Goal: Task Accomplishment & Management: Use online tool/utility

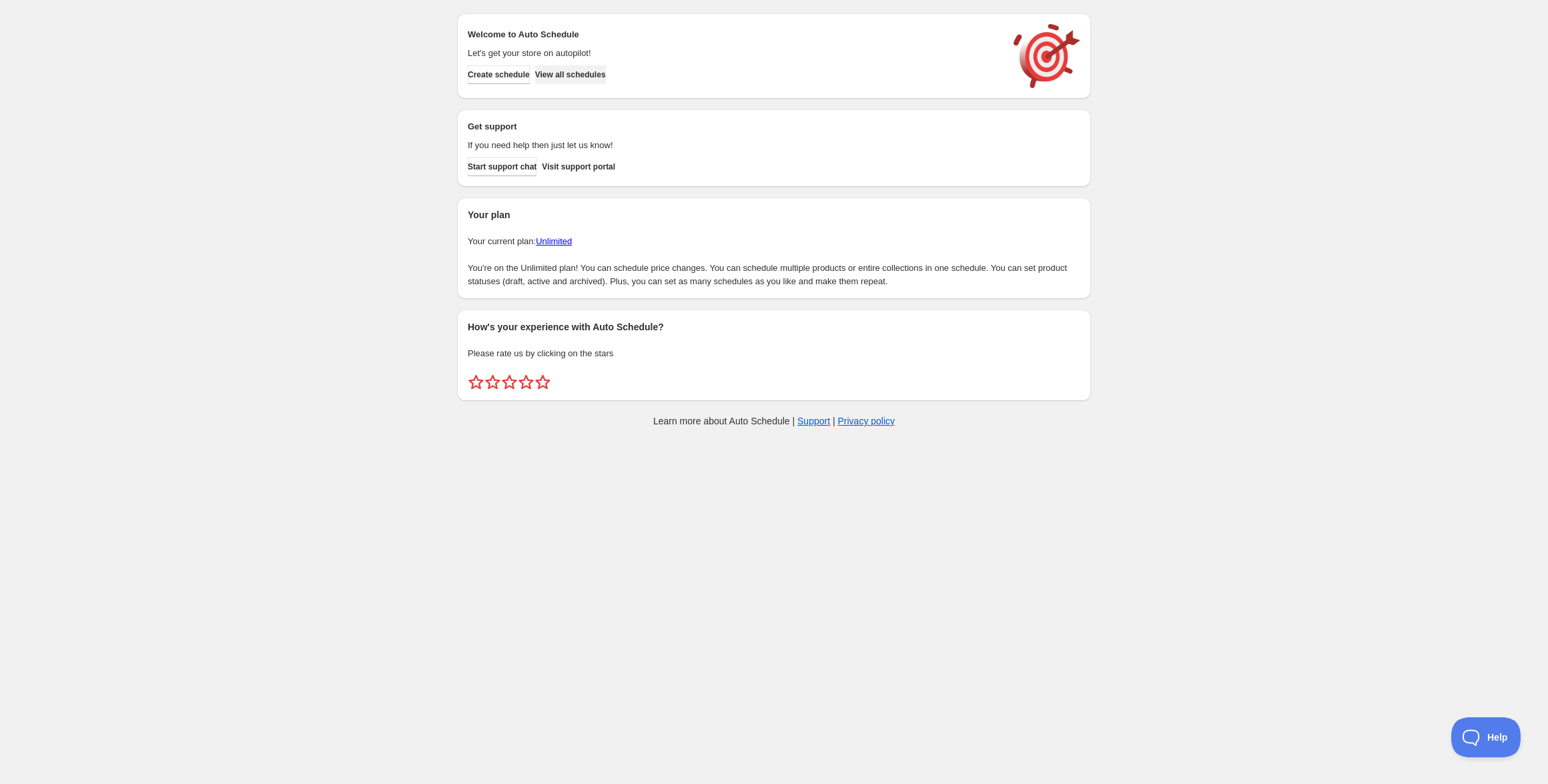
click at [606, 77] on span "View all schedules" at bounding box center [570, 75] width 71 height 11
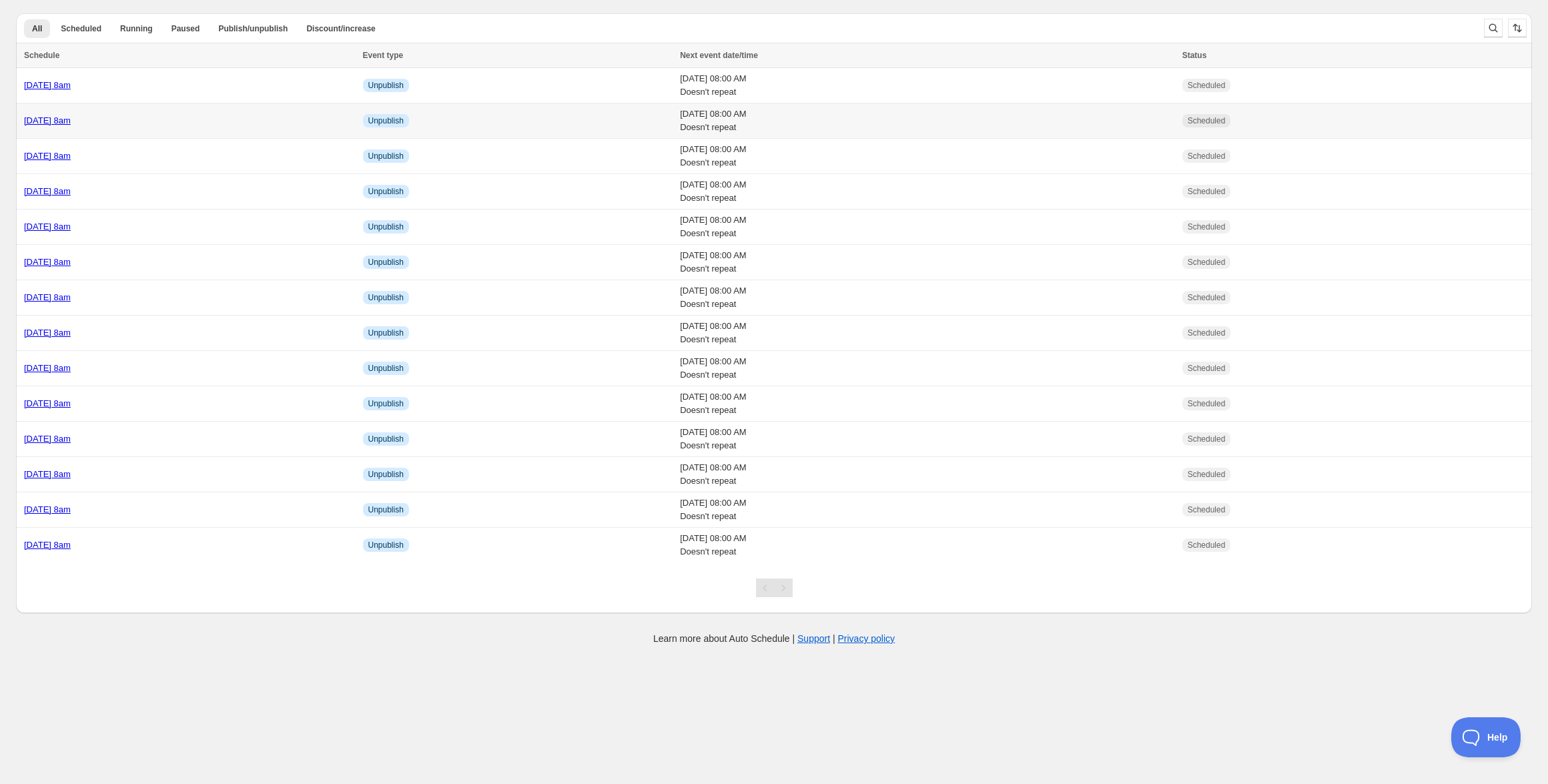
click at [71, 125] on link "[DATE] 8am" at bounding box center [47, 120] width 47 height 10
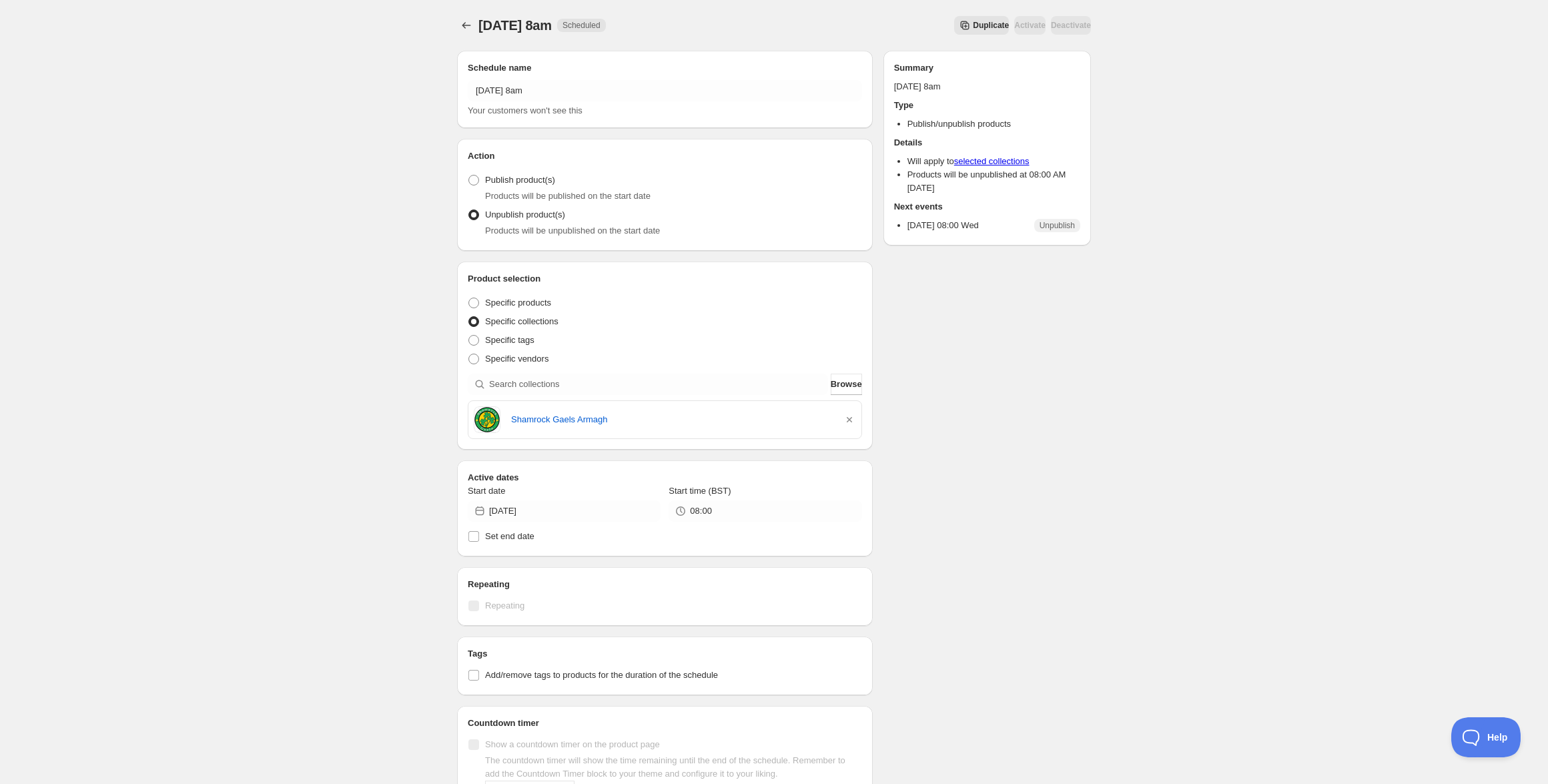
click at [973, 29] on span "Duplicate" at bounding box center [991, 25] width 36 height 11
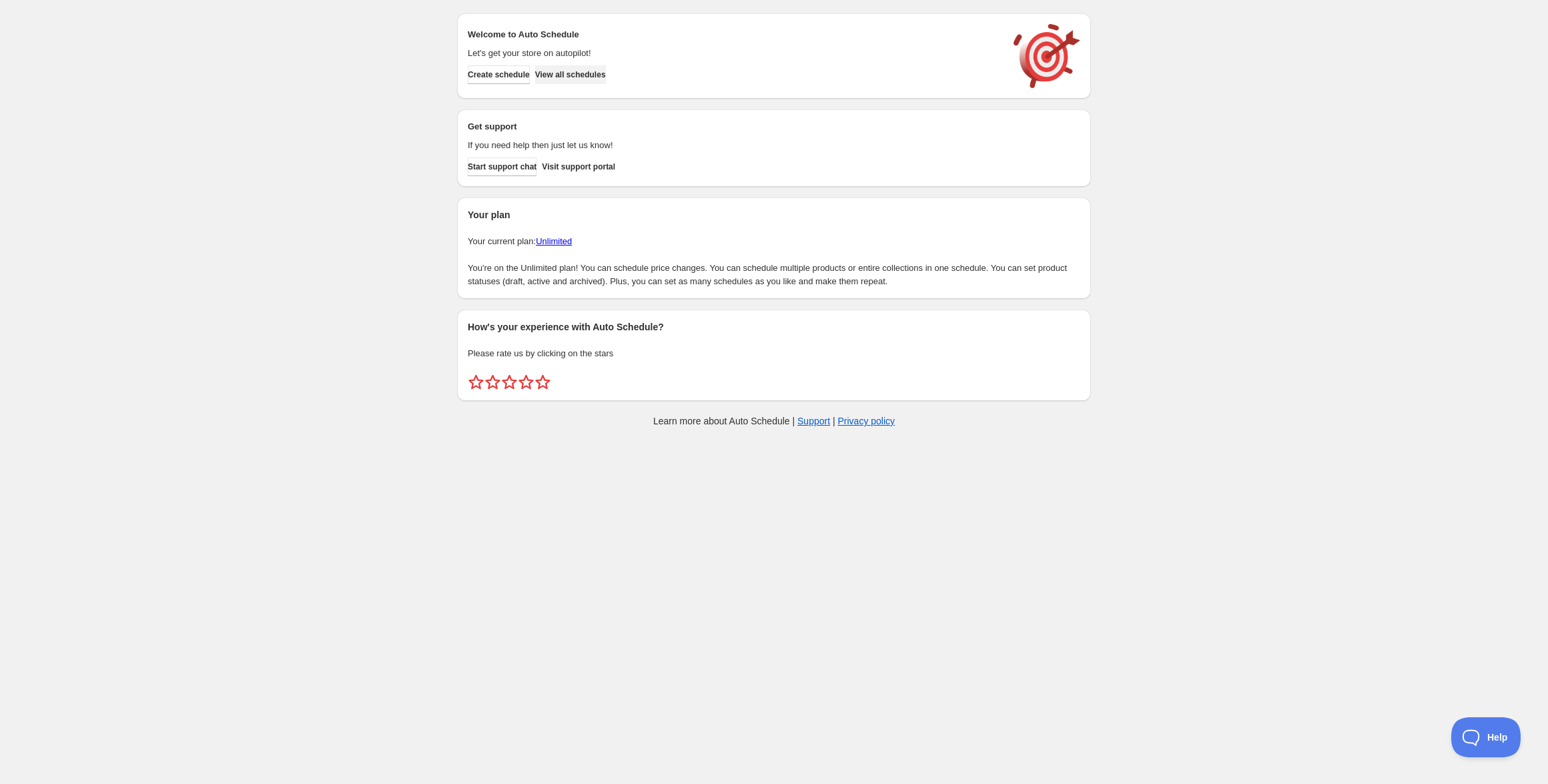
click at [606, 70] on span "View all schedules" at bounding box center [570, 75] width 71 height 11
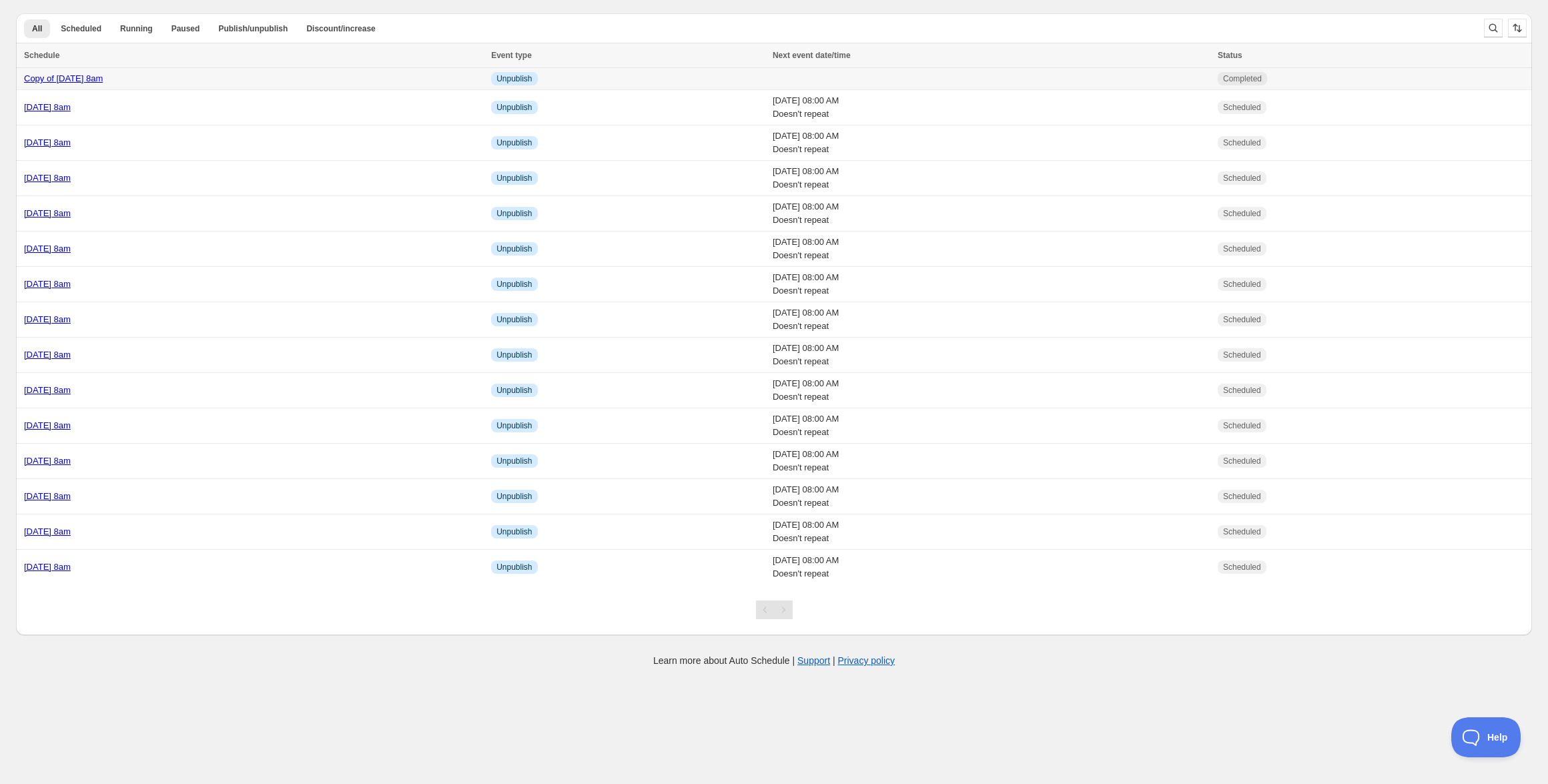
click at [102, 80] on link "Copy of Wednesday 29th October @ 8am" at bounding box center [63, 78] width 79 height 10
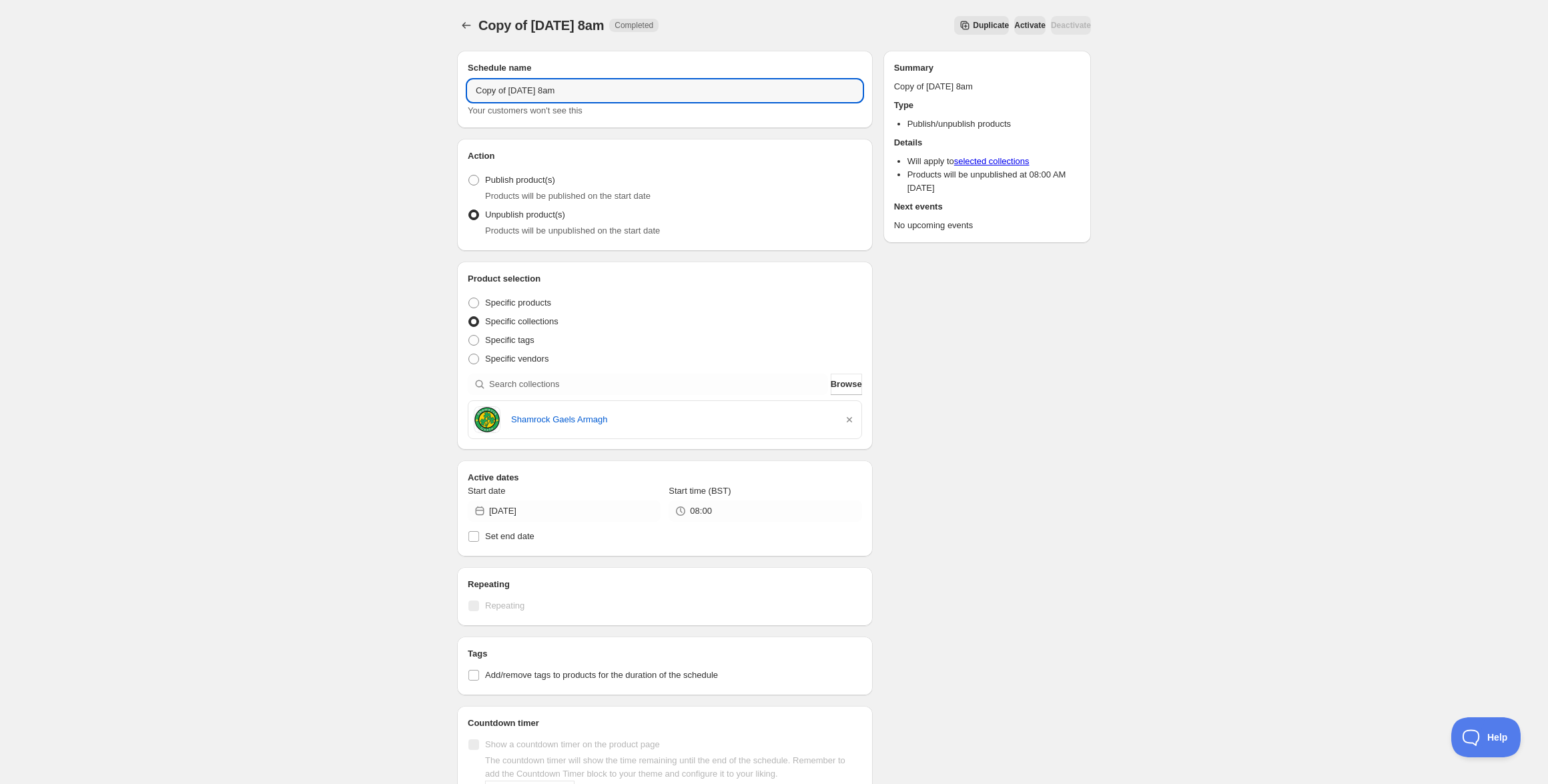
drag, startPoint x: 570, startPoint y: 88, endPoint x: 350, endPoint y: 85, distance: 220.0
click at [350, 85] on div "Copy of Wednesday 29th October @ 8am. This page is ready Copy of Wednesday 29th…" at bounding box center [774, 511] width 1548 height 1023
type input "Friday 31st October @ 8am"
drag, startPoint x: 852, startPoint y: 422, endPoint x: 636, endPoint y: 385, distance: 219.1
click at [852, 422] on icon "button" at bounding box center [850, 420] width 14 height 14
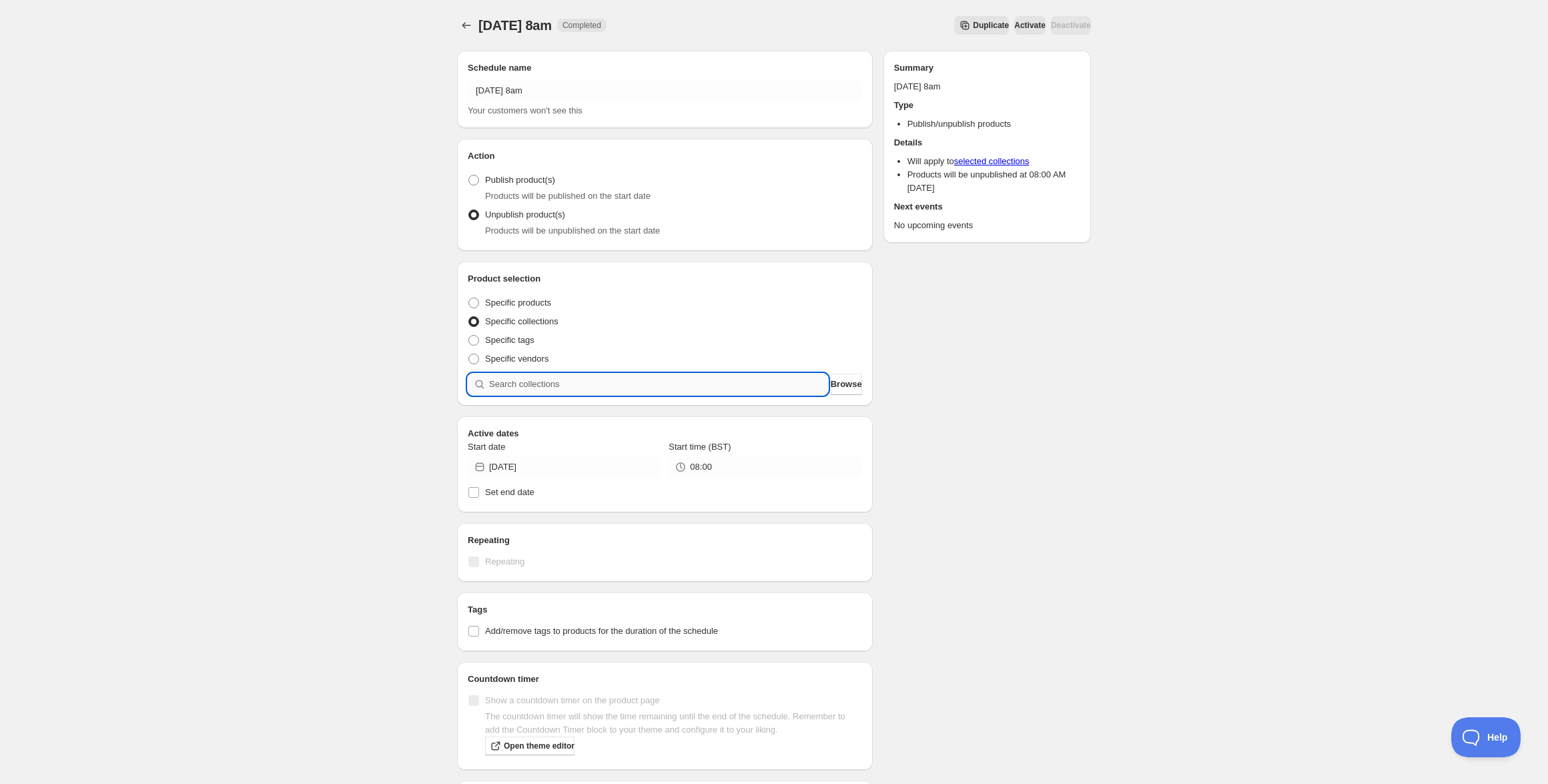
click at [623, 382] on input "search" at bounding box center [658, 384] width 339 height 22
paste input "McEntegart SOID"
type input "McEntegart SOID"
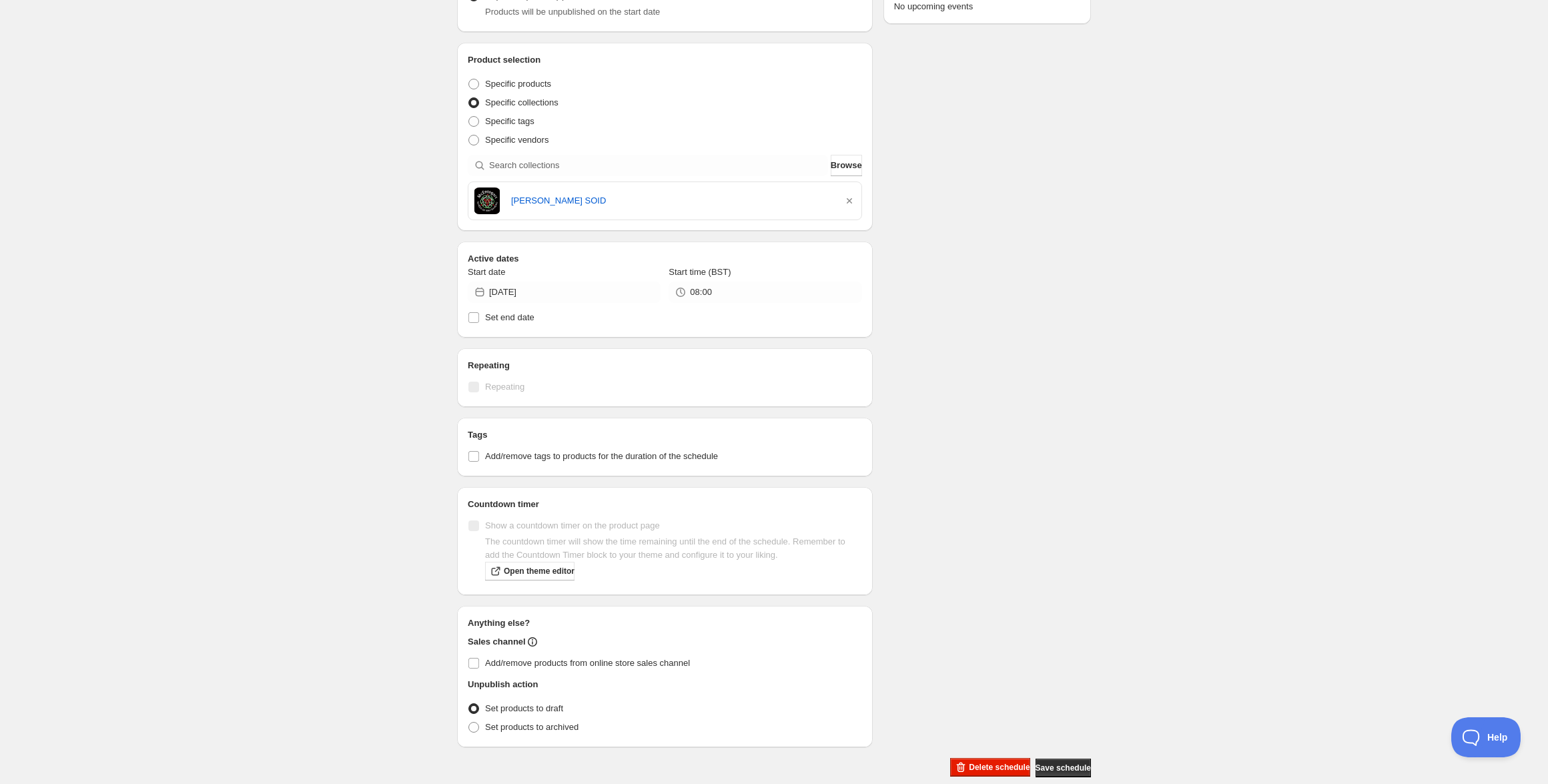
scroll to position [238, 0]
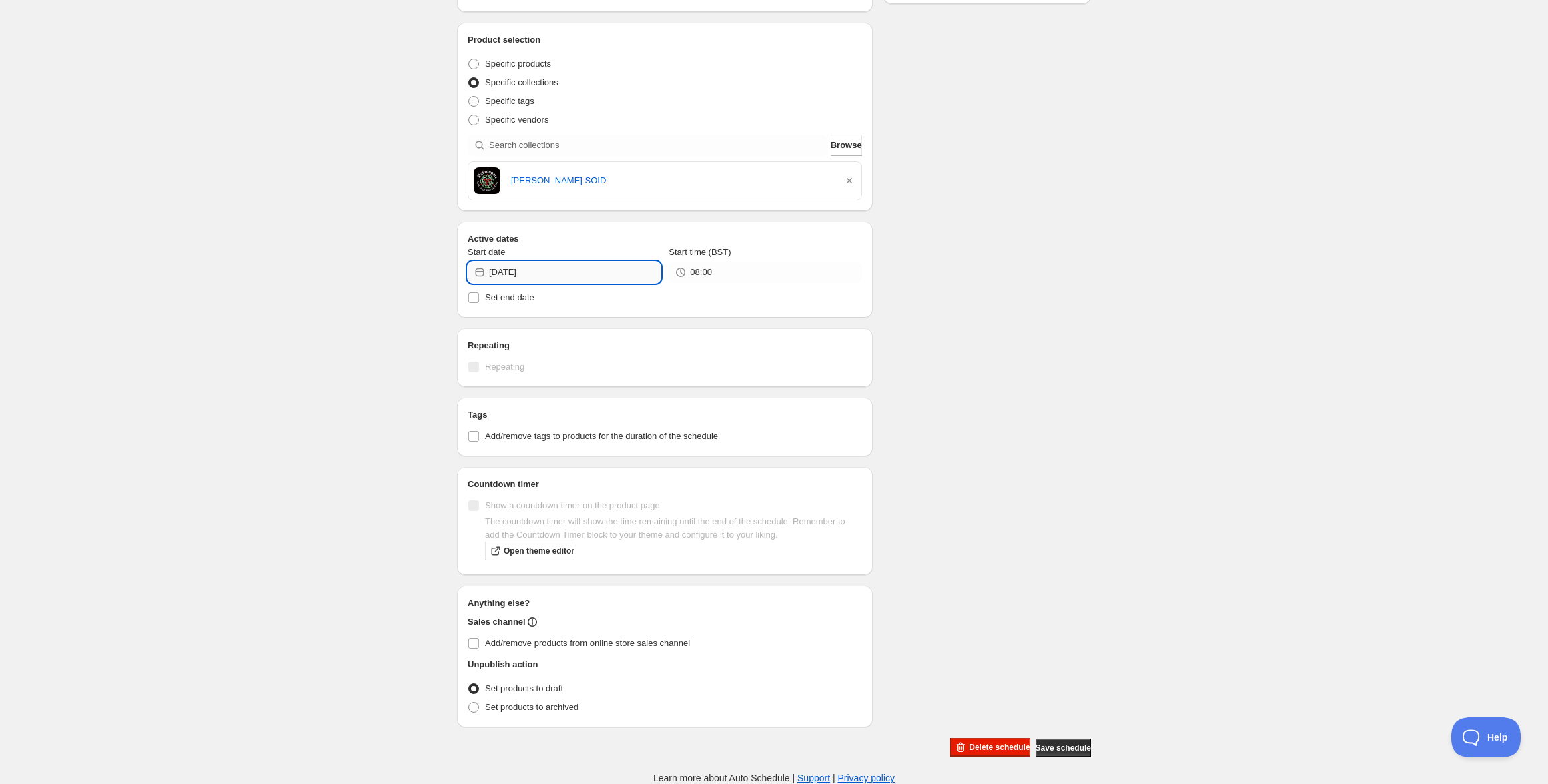
click at [567, 269] on input "2025-10-29" at bounding box center [574, 272] width 171 height 22
click at [611, 430] on span "31" at bounding box center [613, 431] width 14 height 11
type input "2025-10-31"
click at [961, 398] on div "Schedule name Friday 31st October @ 8am Your customers won't see this Action Ac…" at bounding box center [768, 279] width 645 height 956
click at [1044, 750] on span "Save schedule" at bounding box center [1063, 748] width 55 height 11
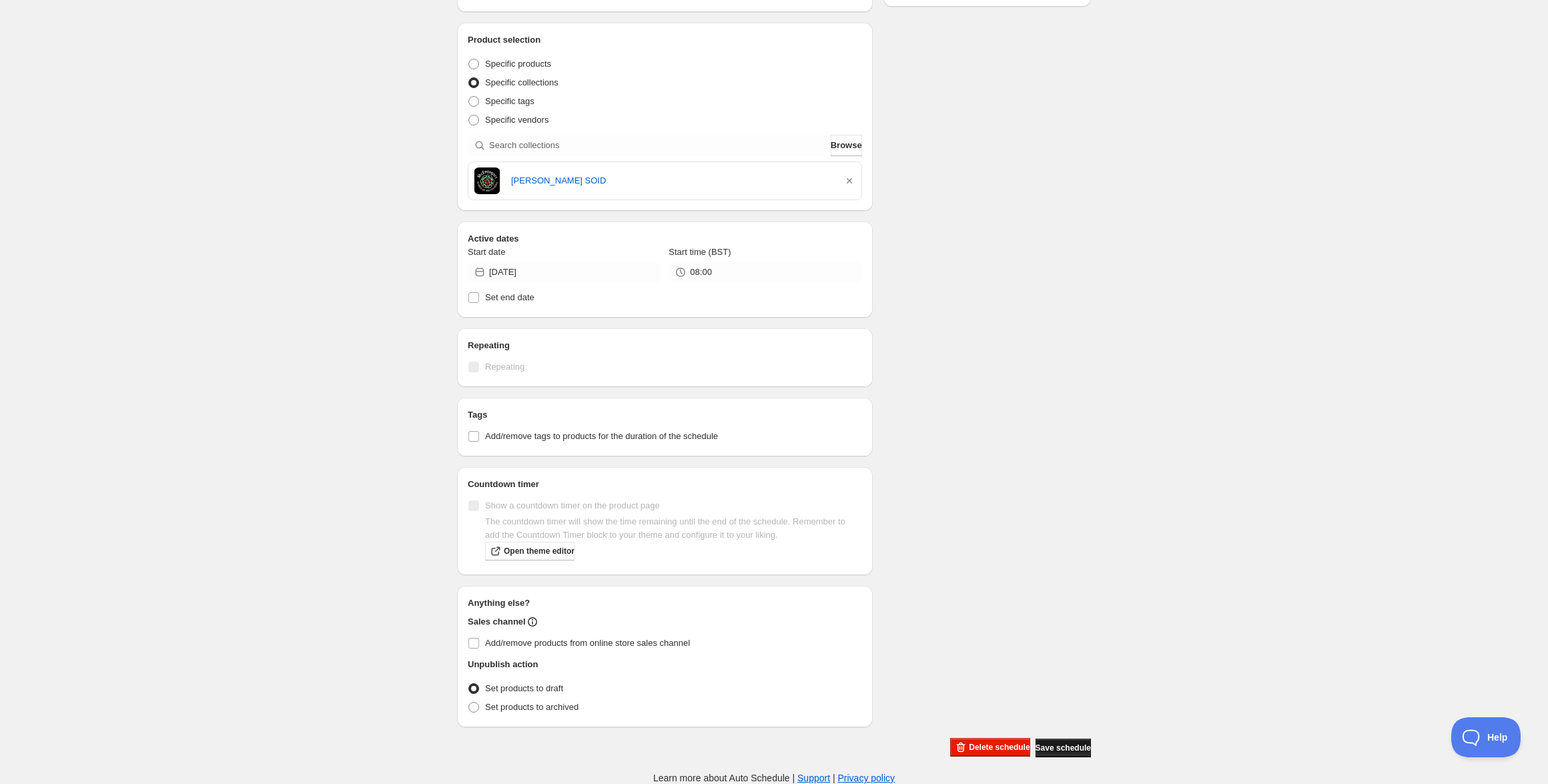
scroll to position [0, 0]
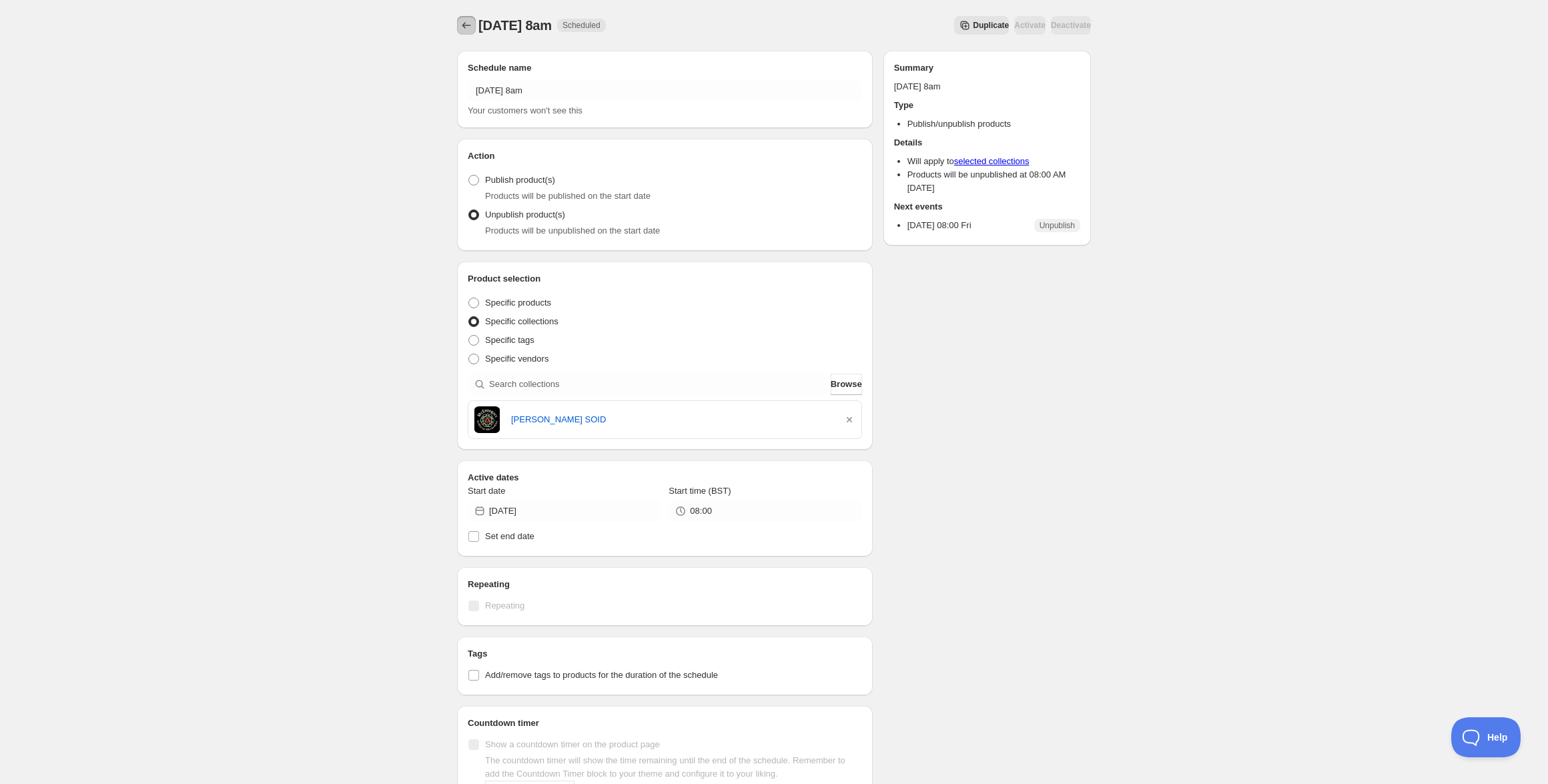
click at [470, 29] on icon "Schedules" at bounding box center [466, 25] width 14 height 14
